Goal: Transaction & Acquisition: Download file/media

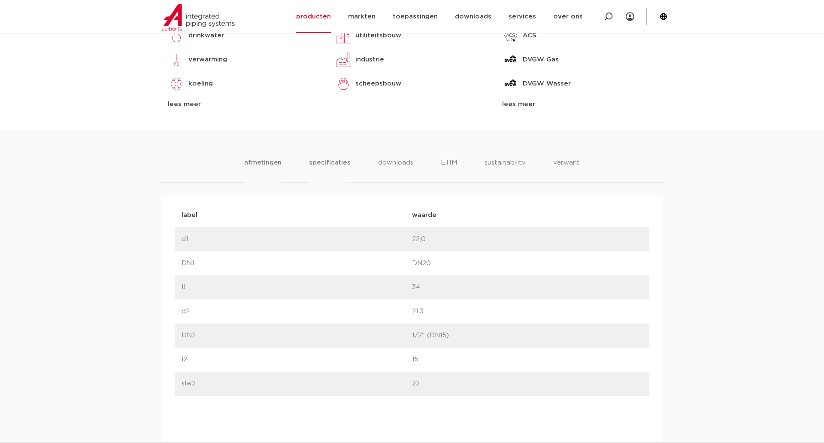
scroll to position [433, 0]
click at [338, 163] on li "specificaties" at bounding box center [329, 170] width 41 height 24
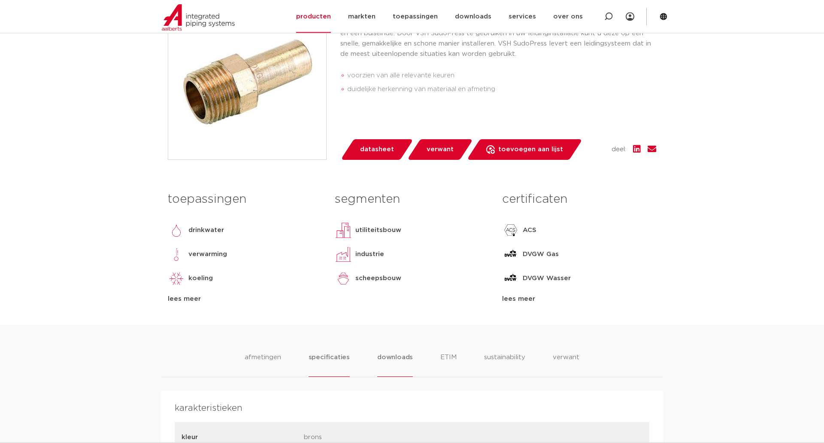
scroll to position [239, 0]
click at [395, 352] on li "downloads" at bounding box center [395, 364] width 36 height 24
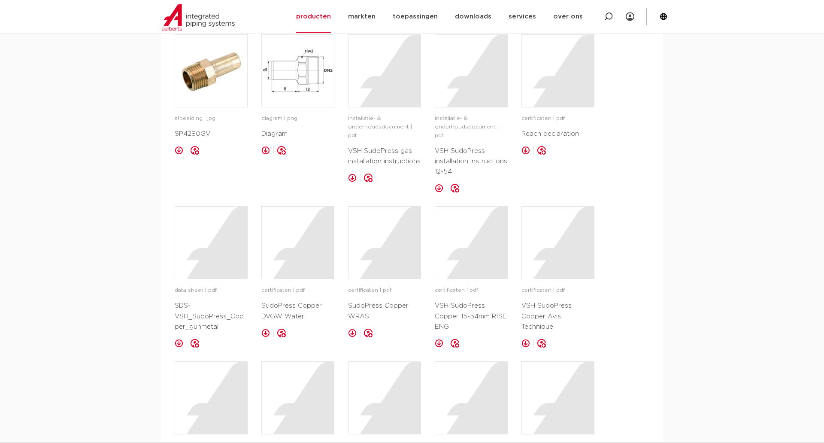
scroll to position [608, 0]
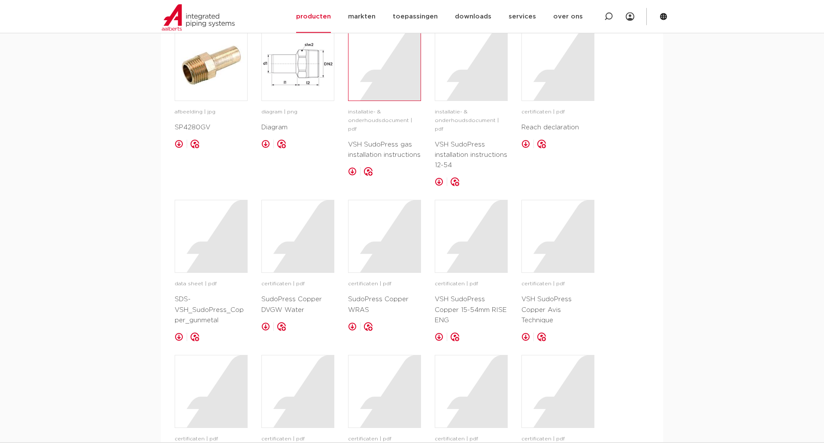
click at [379, 90] on div at bounding box center [385, 65] width 72 height 72
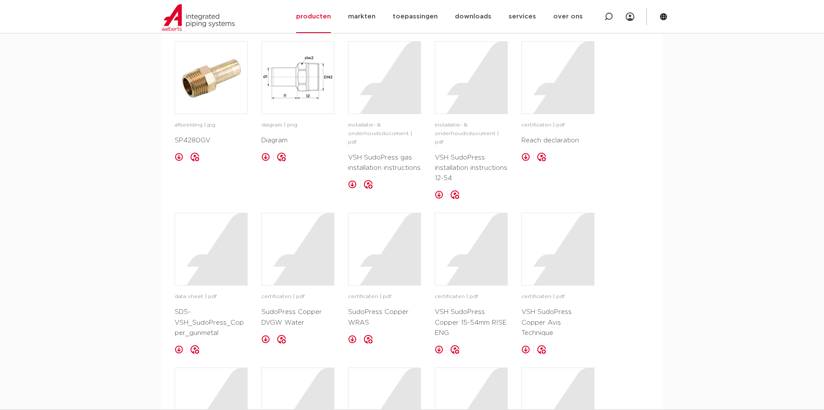
scroll to position [596, 0]
click at [556, 87] on div at bounding box center [558, 76] width 72 height 72
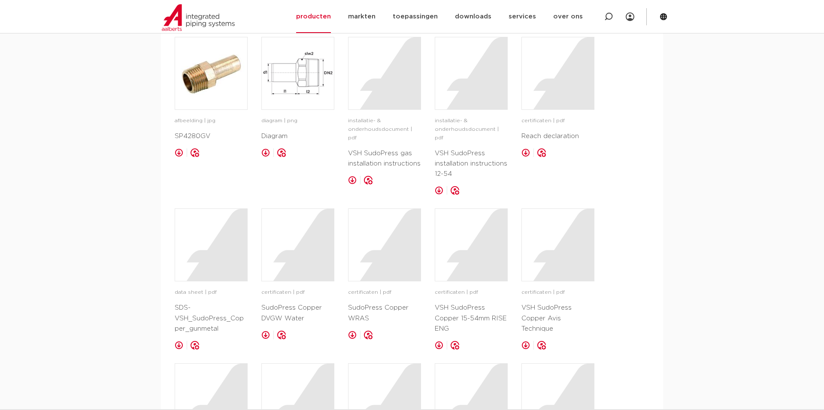
scroll to position [599, 0]
click at [213, 246] on div at bounding box center [211, 246] width 72 height 72
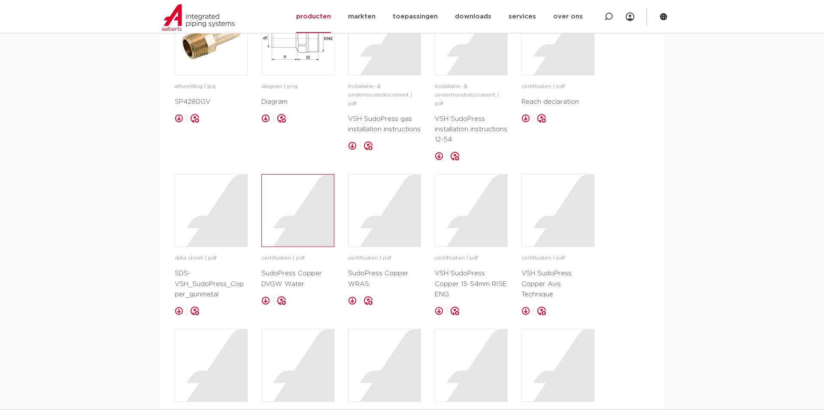
click at [301, 203] on div at bounding box center [298, 211] width 72 height 72
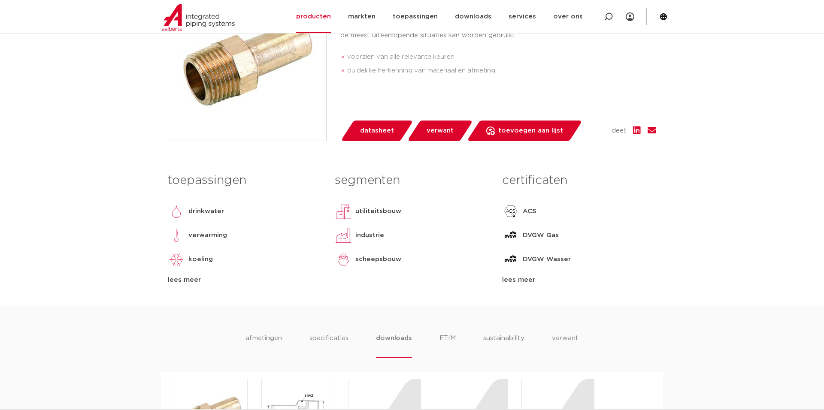
scroll to position [253, 0]
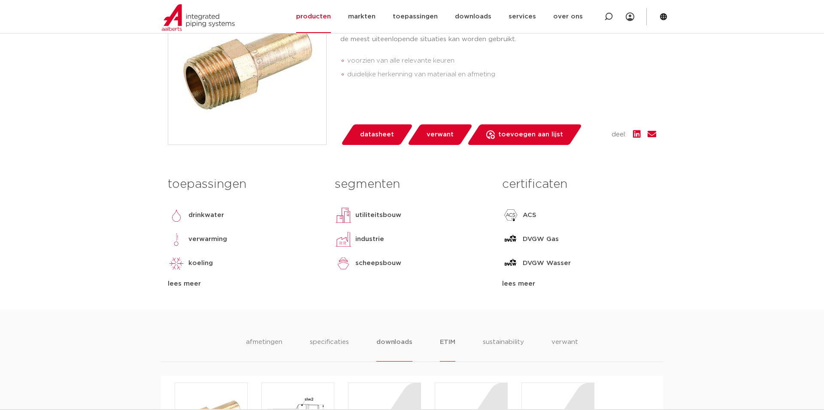
click at [453, 339] on li "ETIM" at bounding box center [447, 349] width 15 height 24
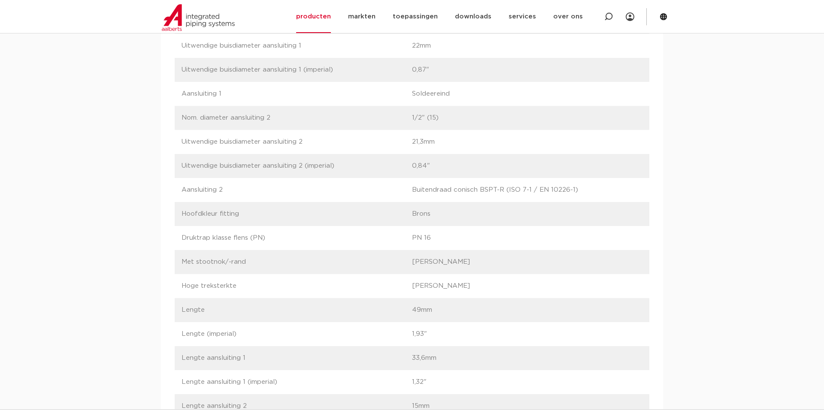
scroll to position [973, 0]
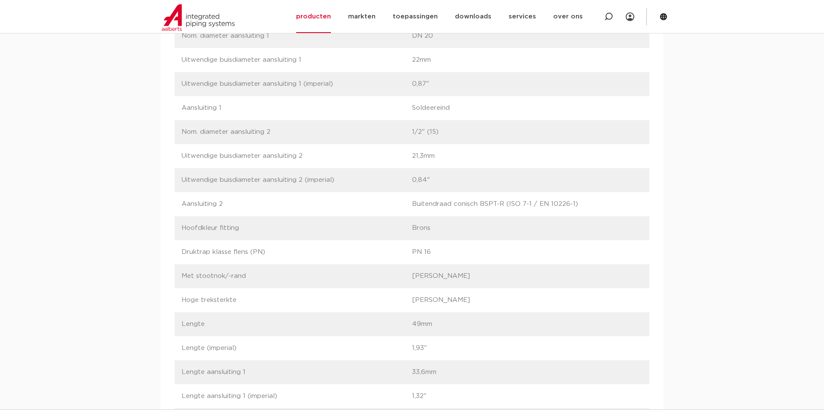
click at [434, 108] on p "Soldeereind" at bounding box center [527, 108] width 231 height 10
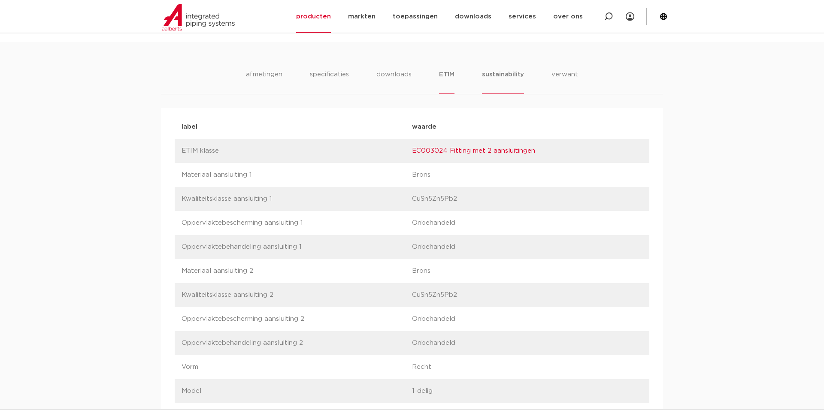
scroll to position [521, 0]
click at [506, 76] on li "sustainability" at bounding box center [503, 82] width 42 height 24
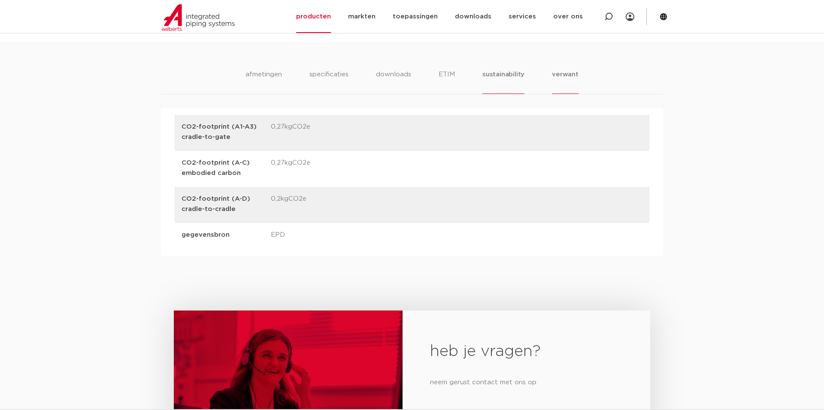
click at [570, 76] on li "verwant" at bounding box center [565, 82] width 27 height 24
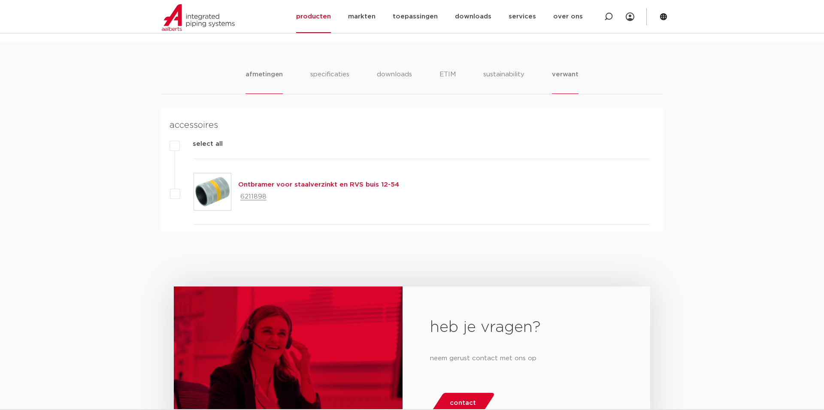
click at [283, 73] on li "afmetingen" at bounding box center [264, 82] width 37 height 24
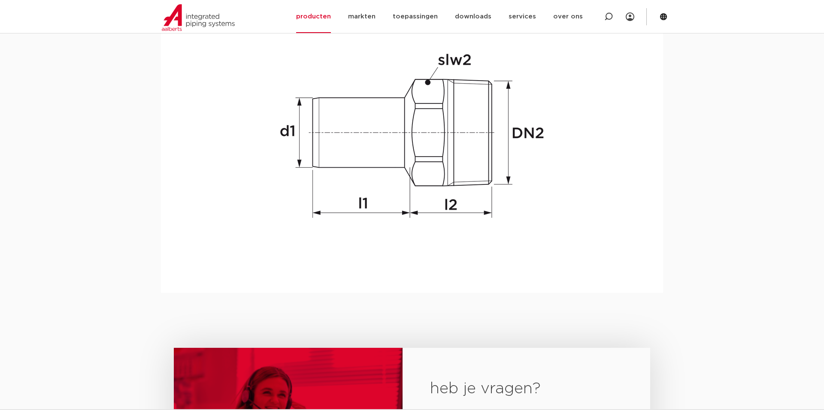
scroll to position [804, 0]
